Goal: Task Accomplishment & Management: Manage account settings

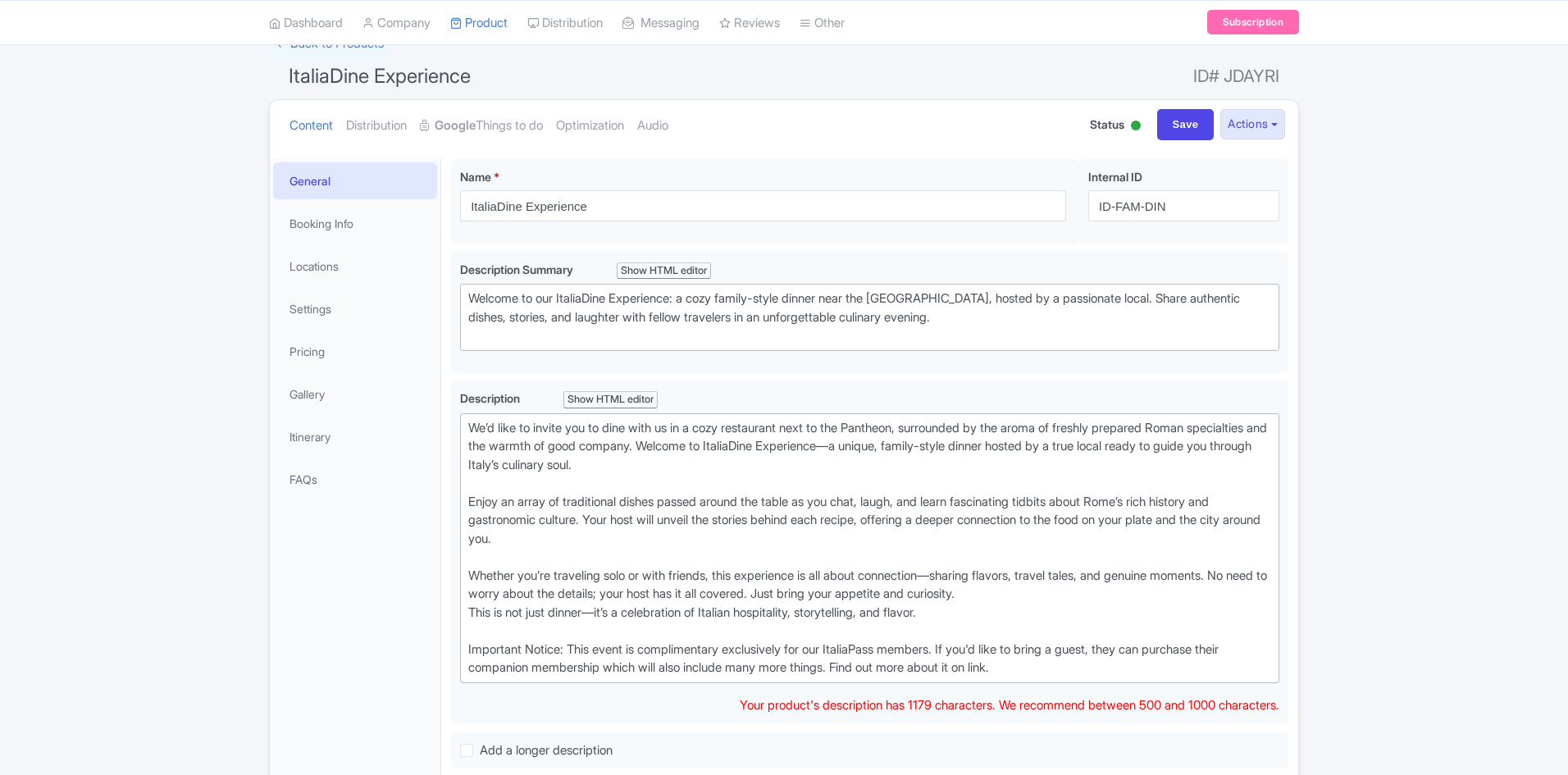
scroll to position [125, 0]
click at [1161, 203] on input "ID-FAM-DIN" at bounding box center [1184, 206] width 191 height 31
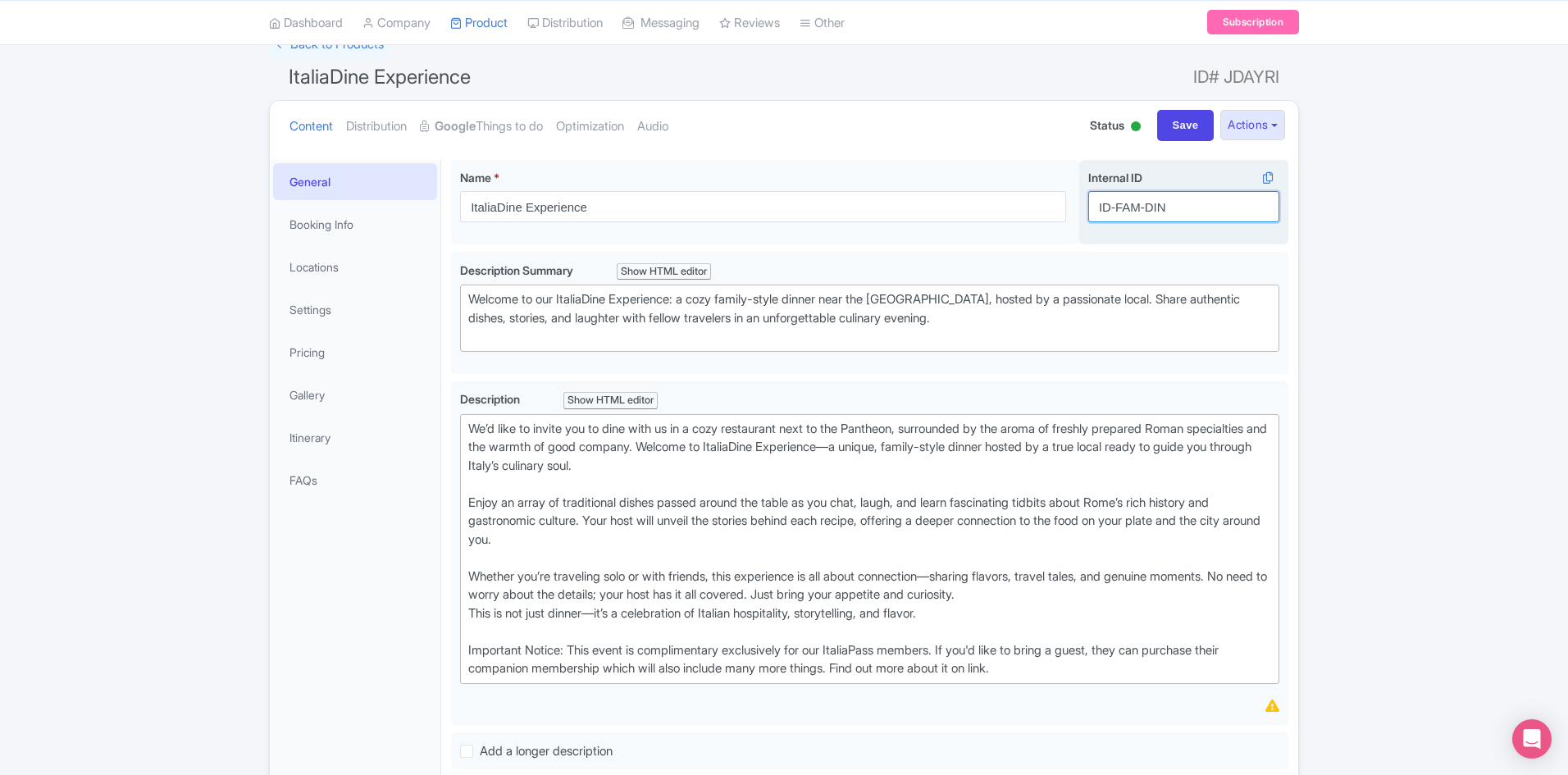
click at [1161, 203] on input "ID-FAM-DIN" at bounding box center [1184, 206] width 191 height 31
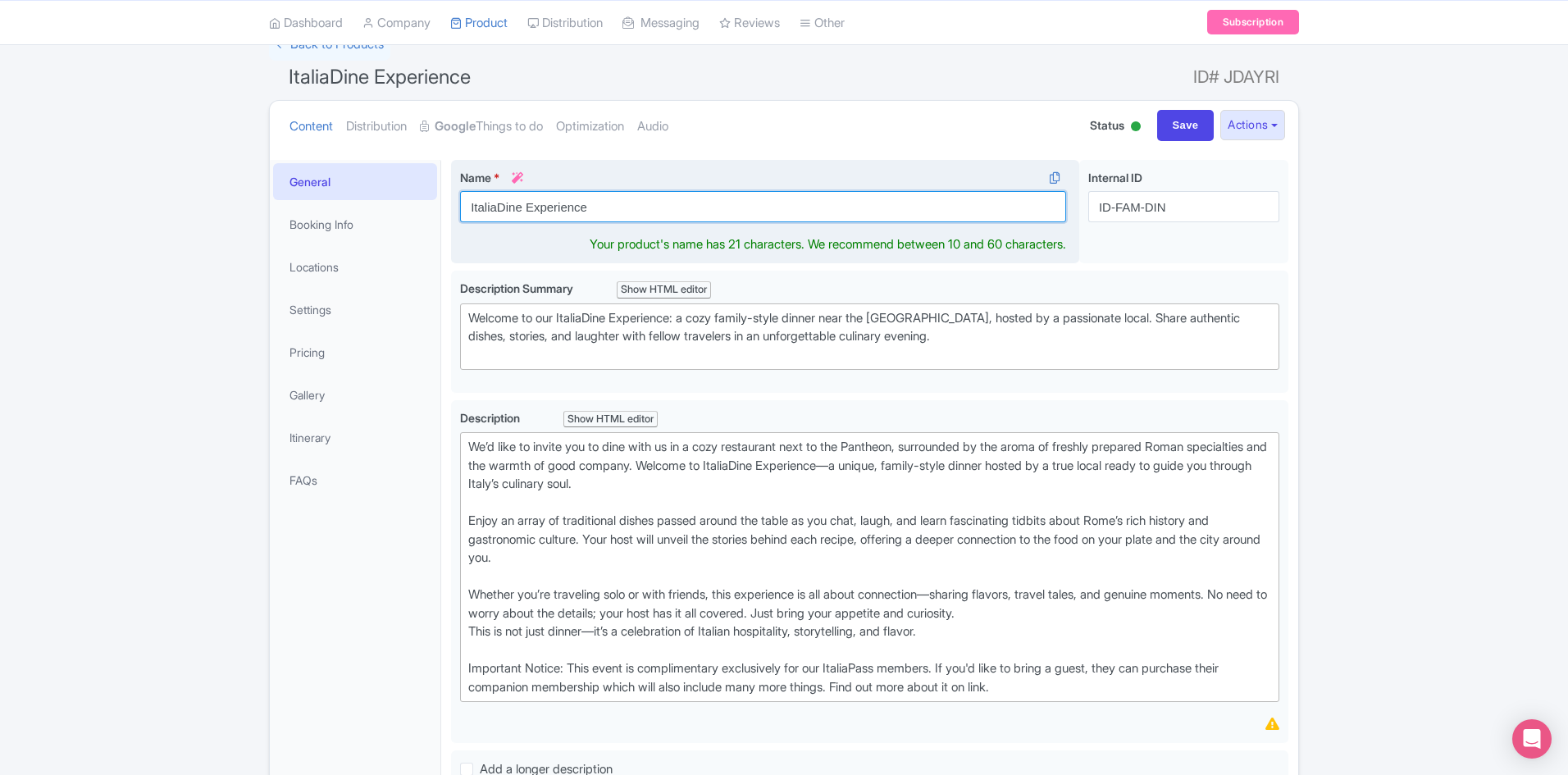
click at [582, 213] on input "ItaliaDine Experience" at bounding box center [762, 206] width 606 height 31
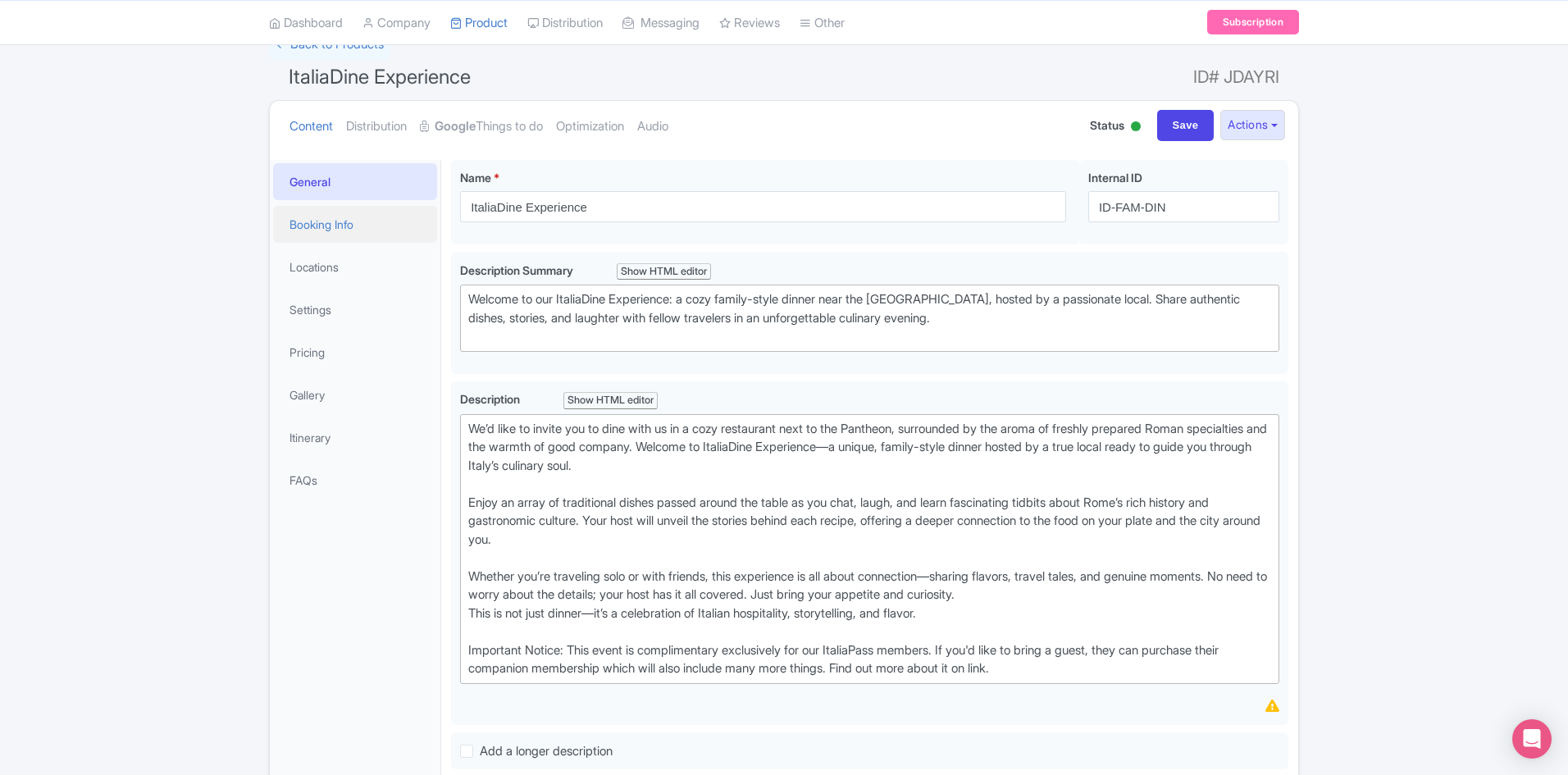
click at [351, 222] on link "Booking Info" at bounding box center [355, 224] width 164 height 37
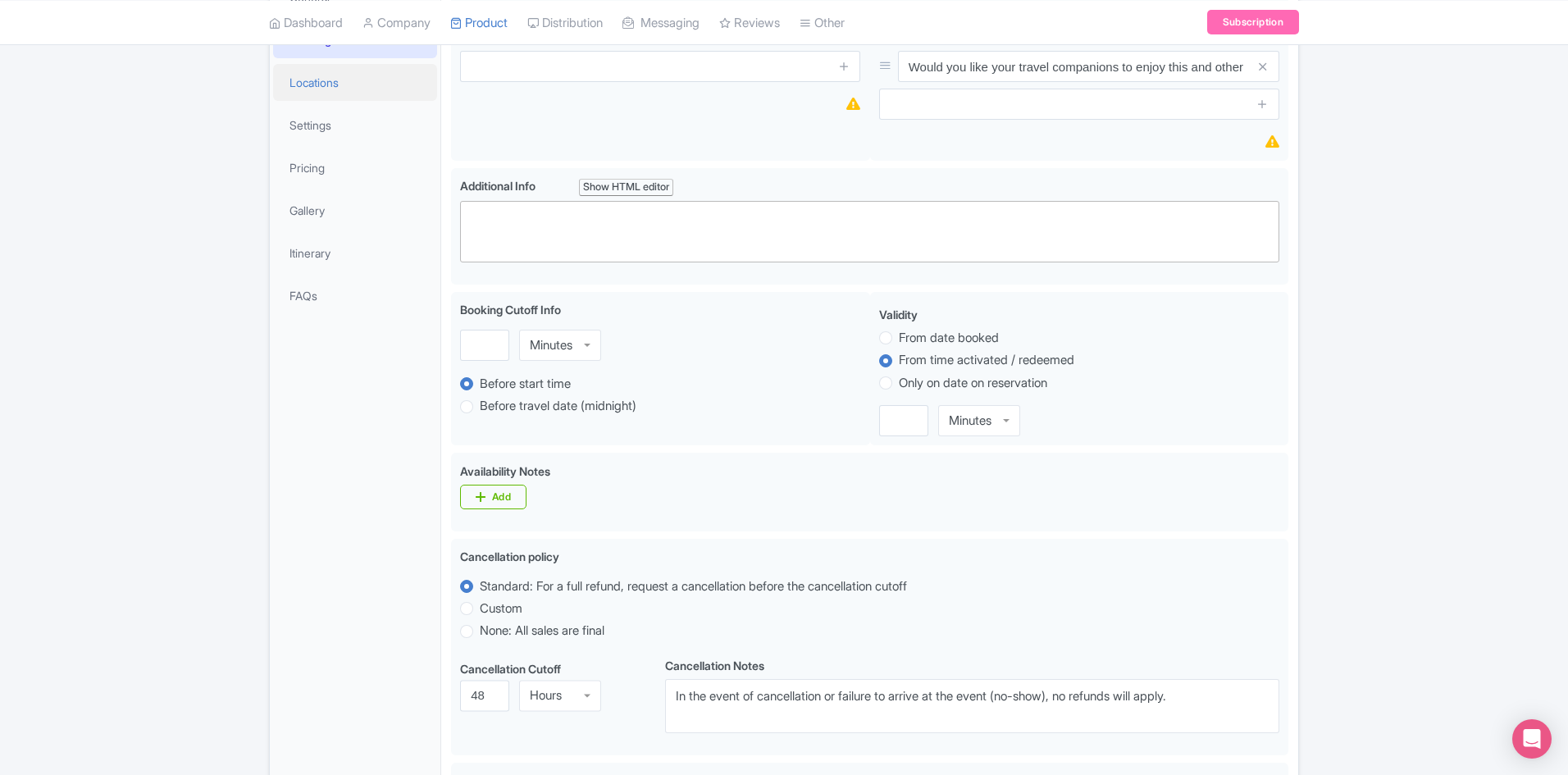
scroll to position [190, 0]
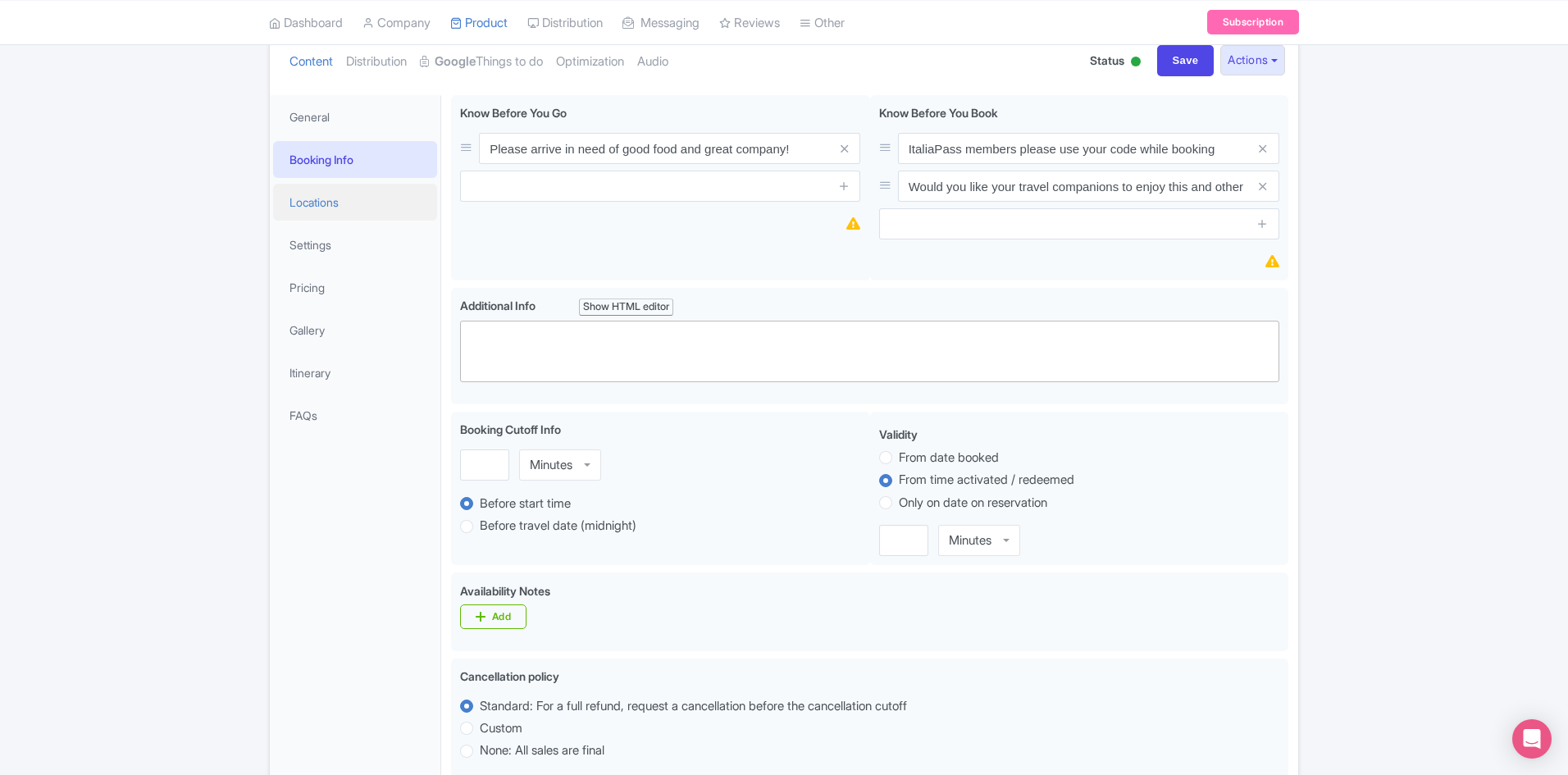
click at [299, 205] on link "Locations" at bounding box center [355, 201] width 164 height 37
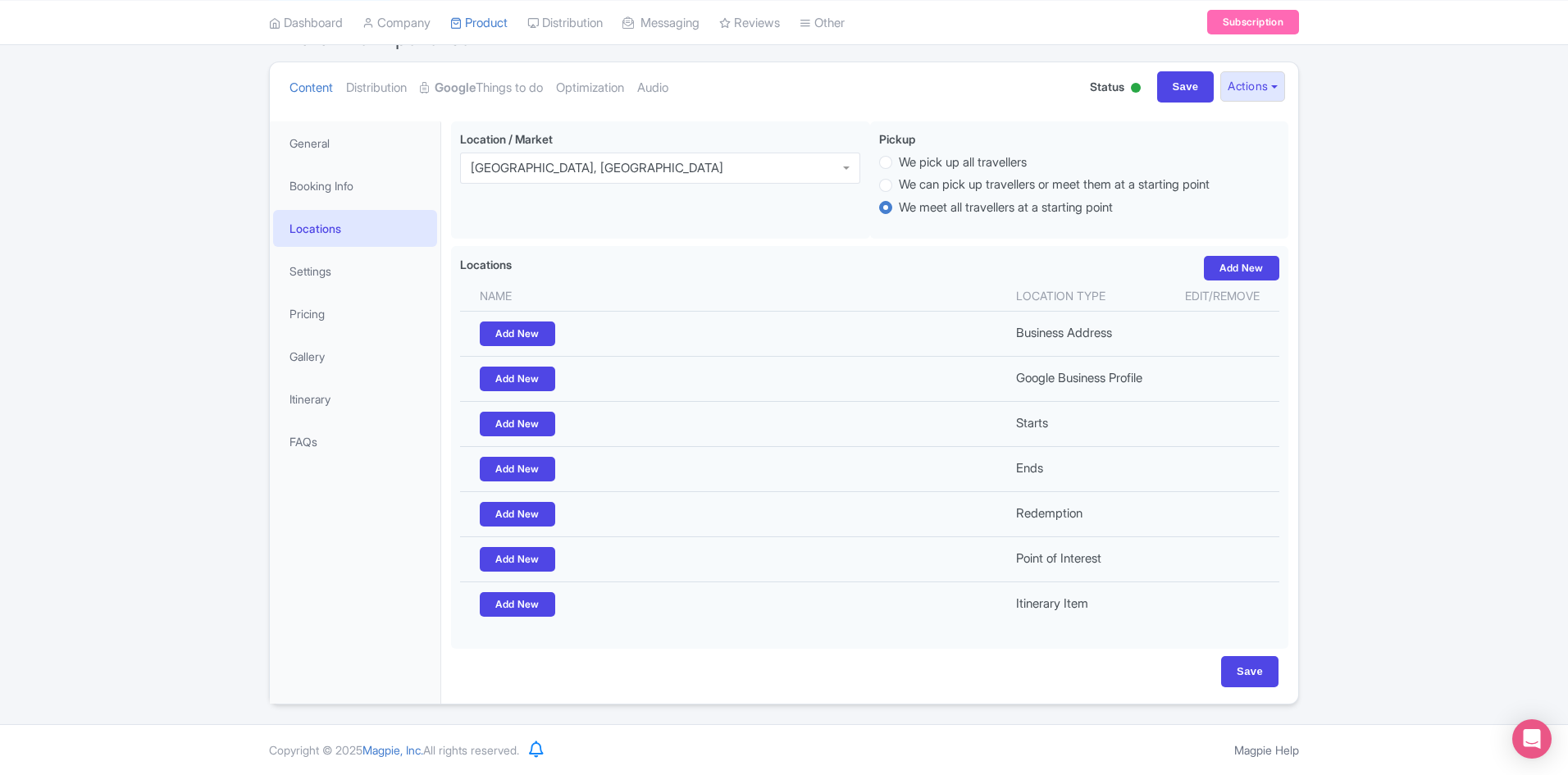
scroll to position [164, 0]
click at [323, 283] on link "Settings" at bounding box center [355, 272] width 164 height 37
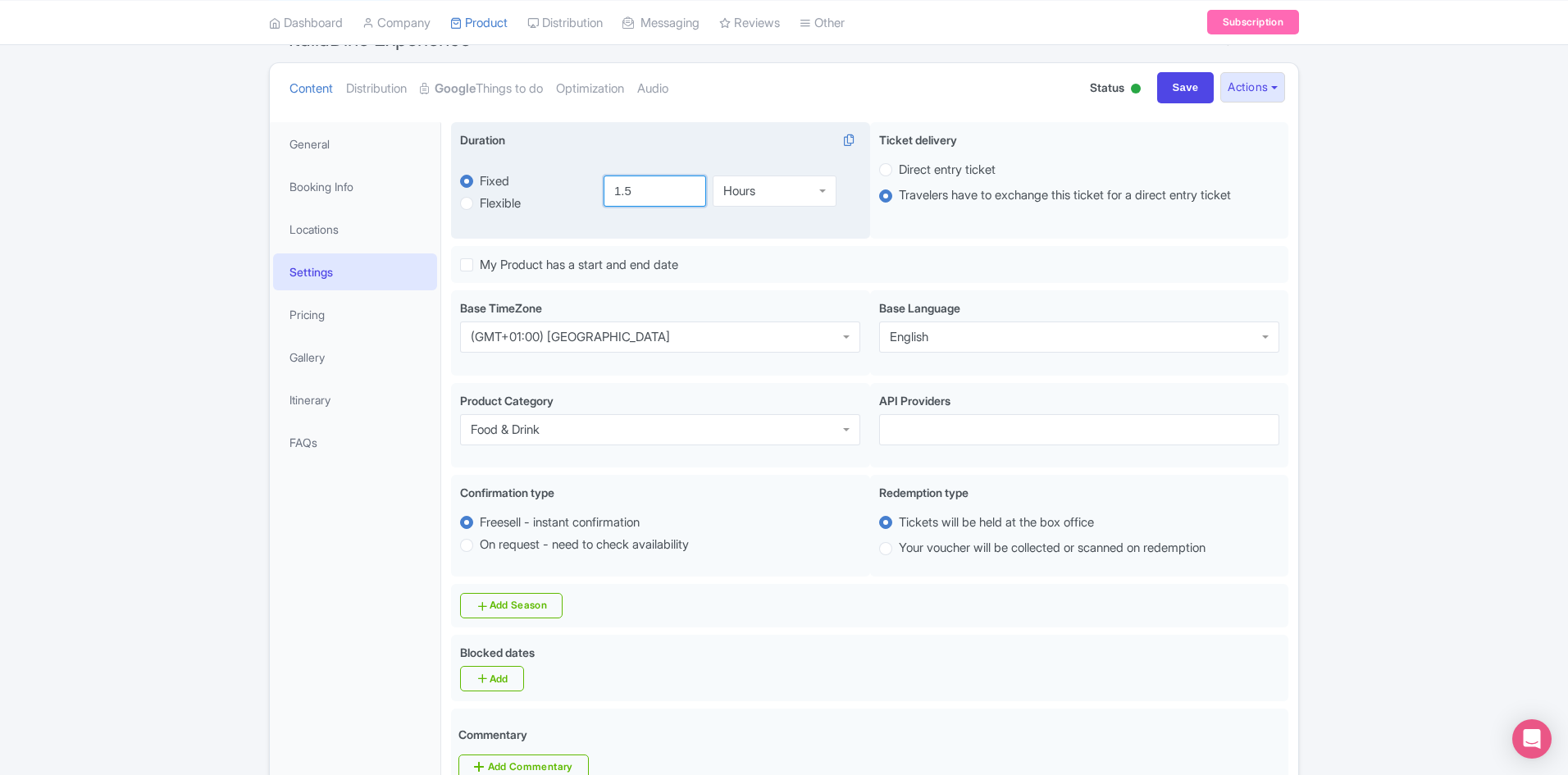
drag, startPoint x: 623, startPoint y: 197, endPoint x: 610, endPoint y: 197, distance: 13.0
click at [610, 197] on input "1.5" at bounding box center [655, 191] width 103 height 31
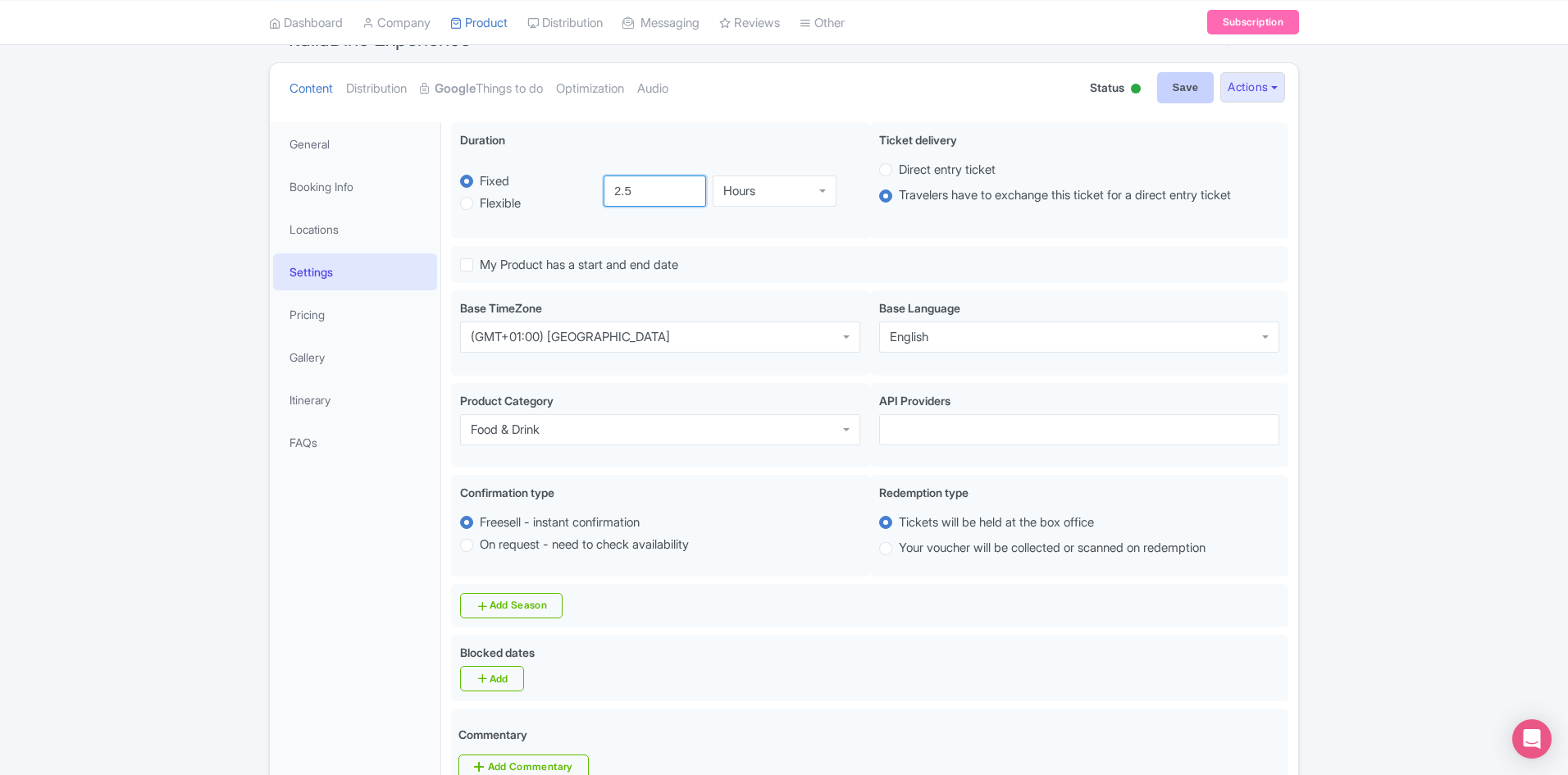
type input "2.5"
click at [1168, 100] on input "Save" at bounding box center [1185, 87] width 57 height 31
type input "Saving..."
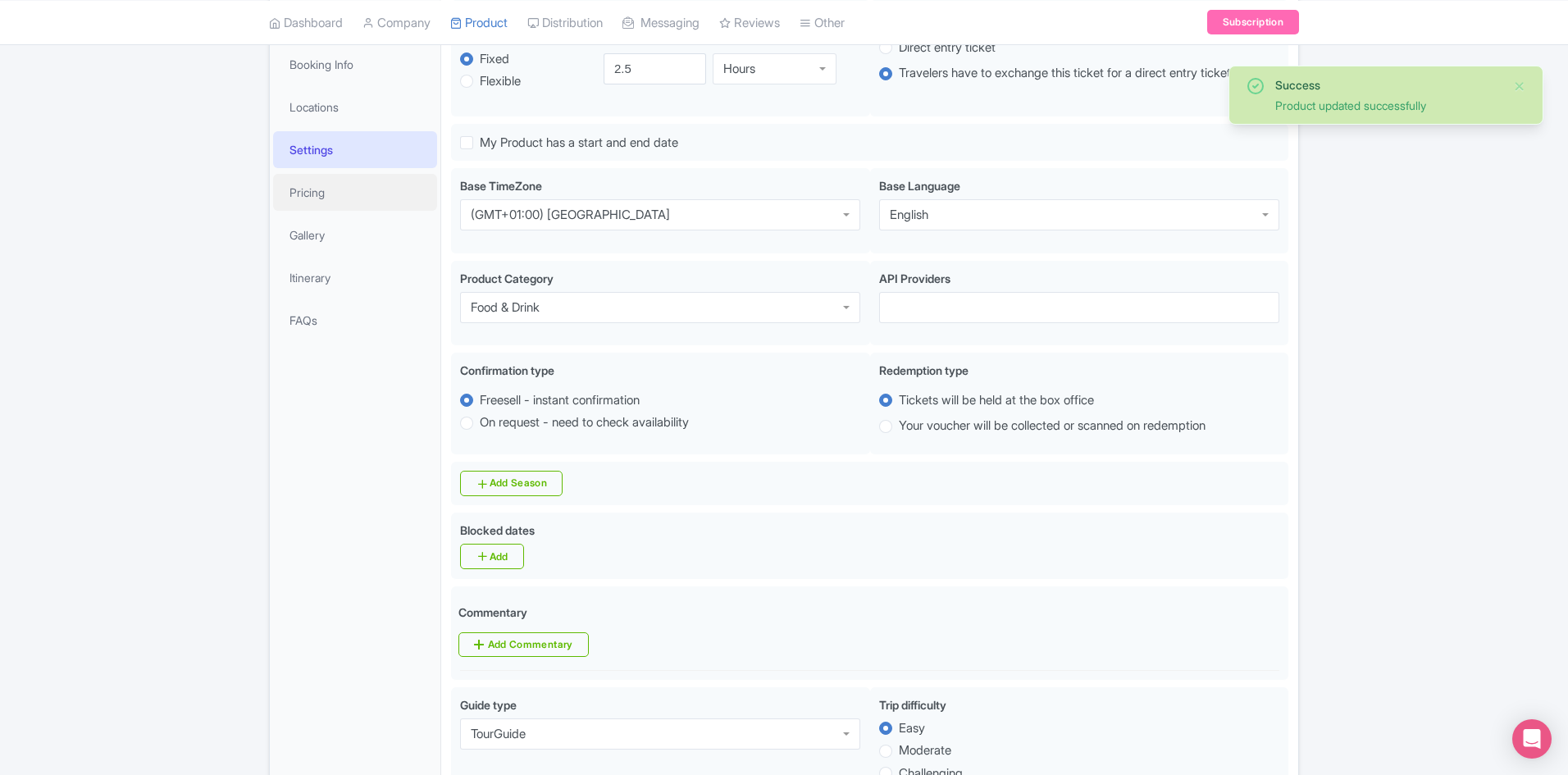
click at [355, 193] on link "Pricing" at bounding box center [355, 192] width 164 height 37
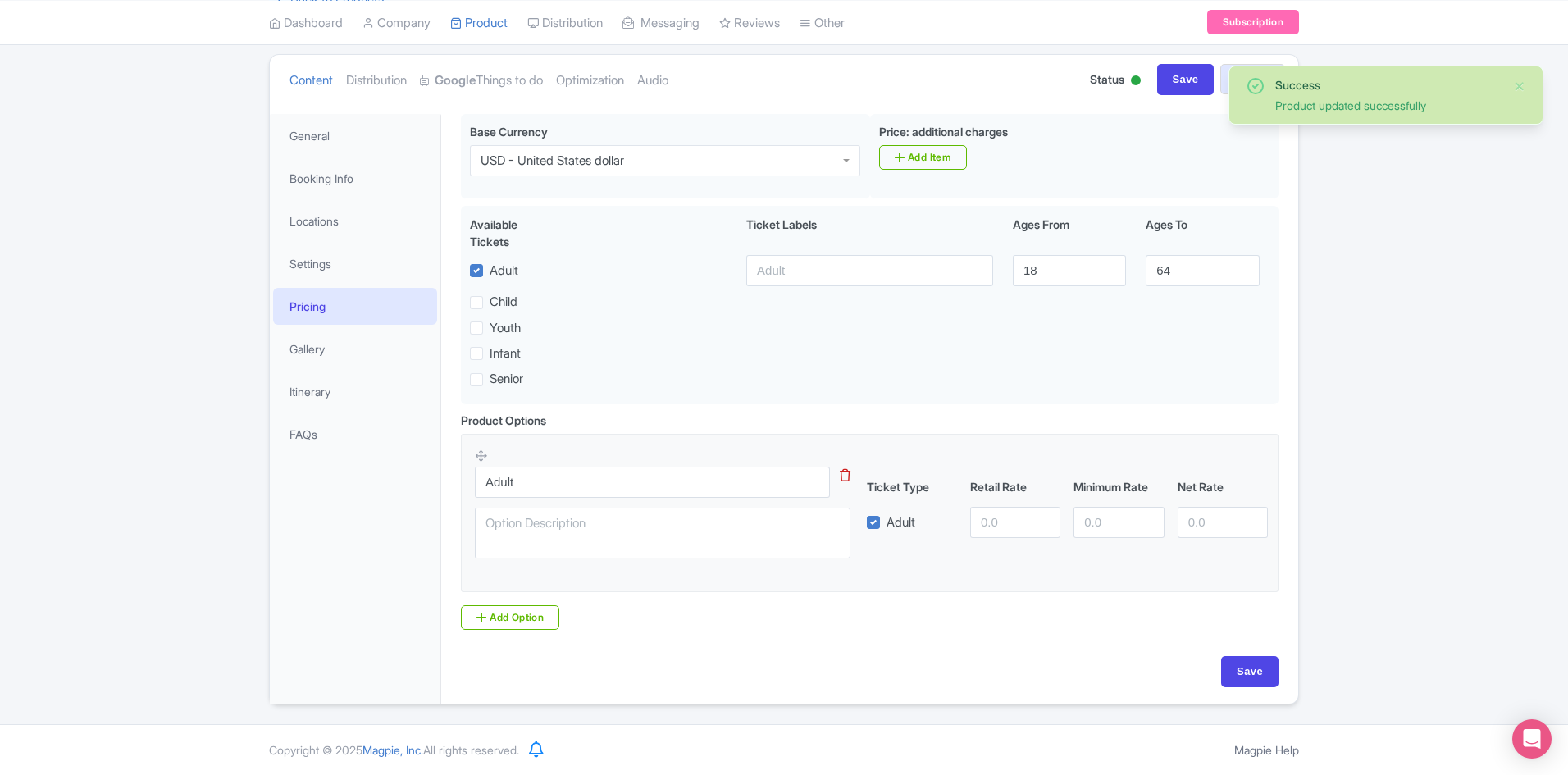
scroll to position [170, 0]
click at [320, 344] on link "Gallery" at bounding box center [355, 349] width 164 height 37
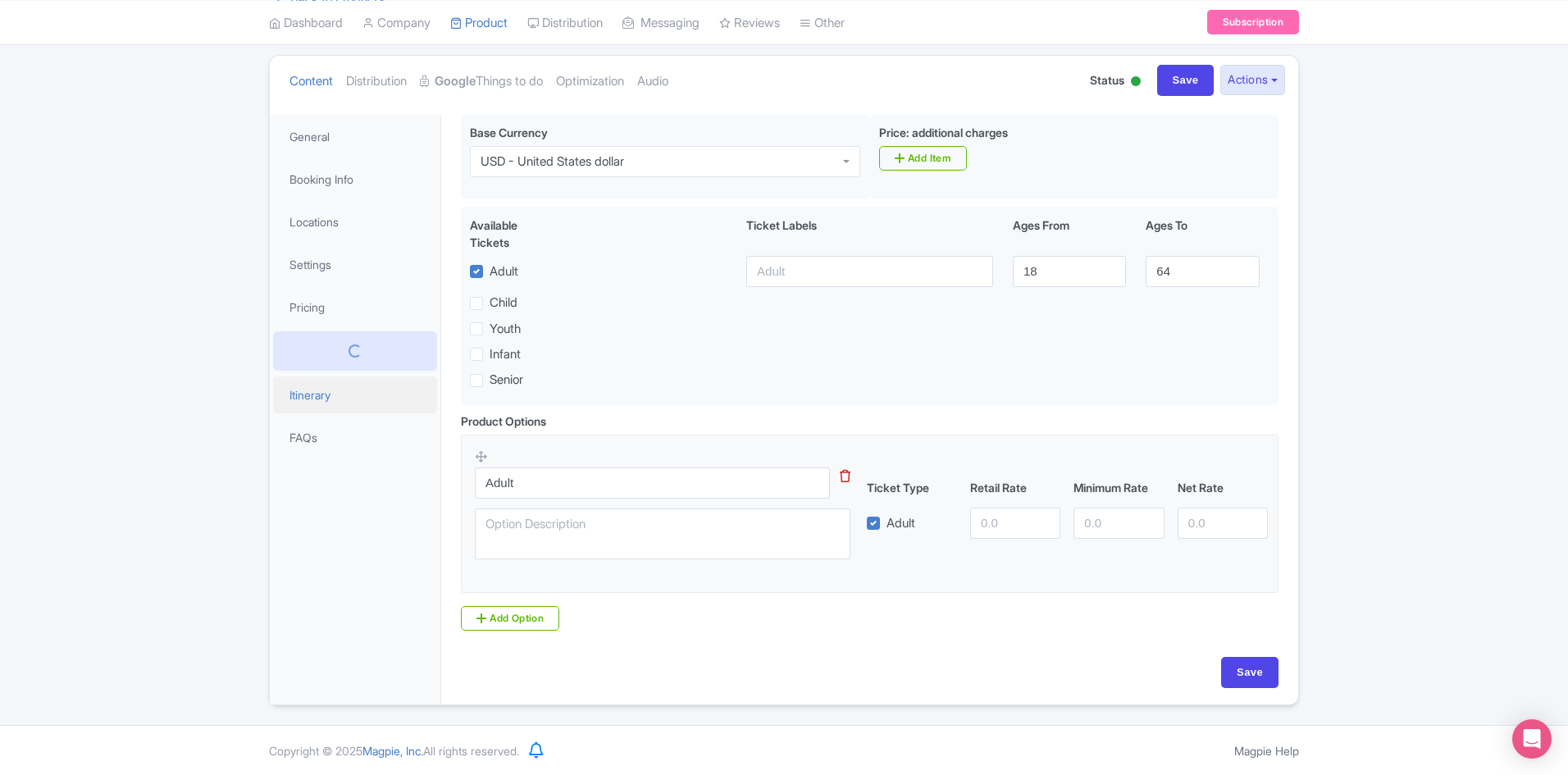
scroll to position [0, 0]
